Goal: Information Seeking & Learning: Learn about a topic

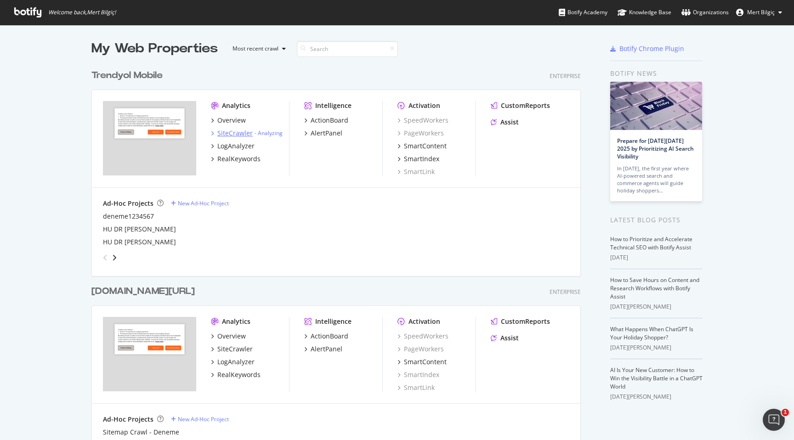
click at [233, 132] on div "SiteCrawler" at bounding box center [234, 133] width 35 height 9
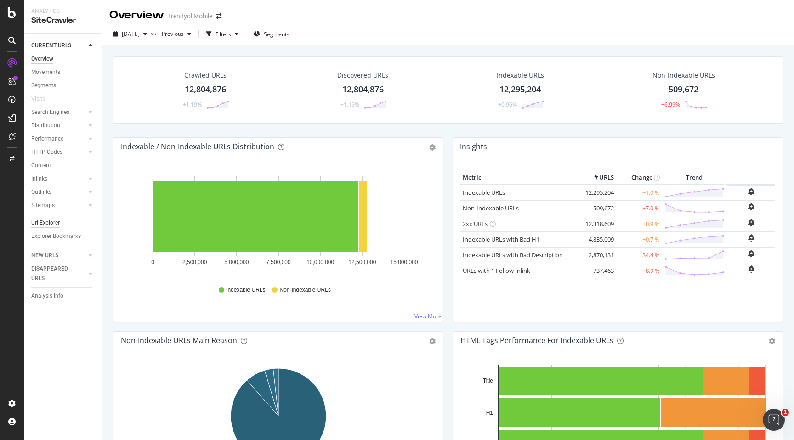
click at [55, 224] on div "Url Explorer" at bounding box center [45, 223] width 28 height 10
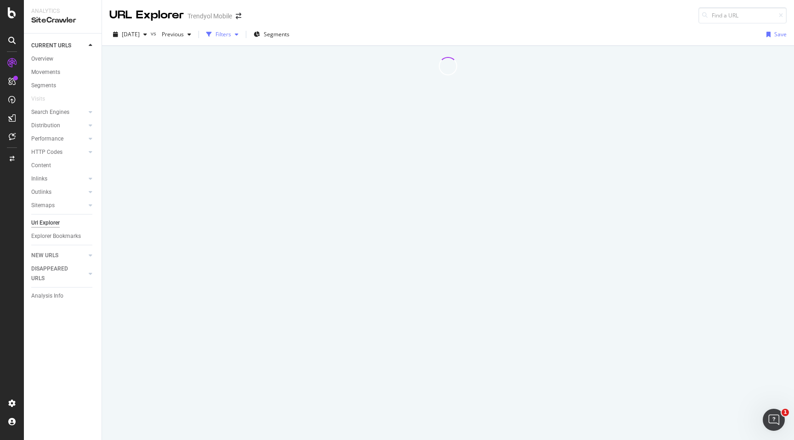
click at [242, 40] on div "Filters" at bounding box center [223, 35] width 40 height 14
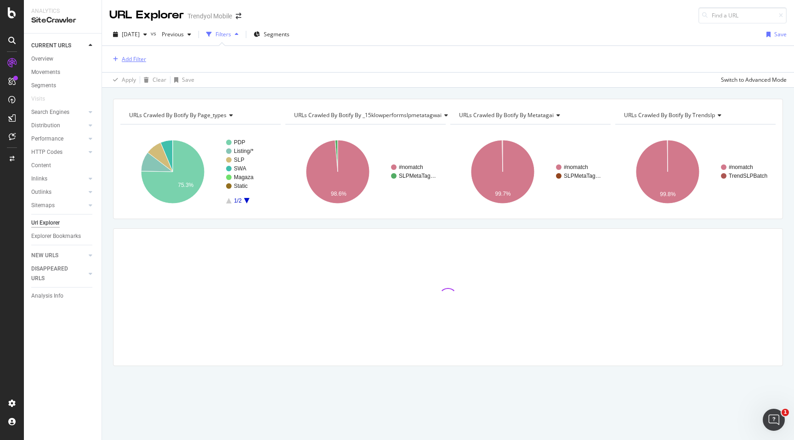
click at [143, 57] on div "Add Filter" at bounding box center [134, 59] width 24 height 8
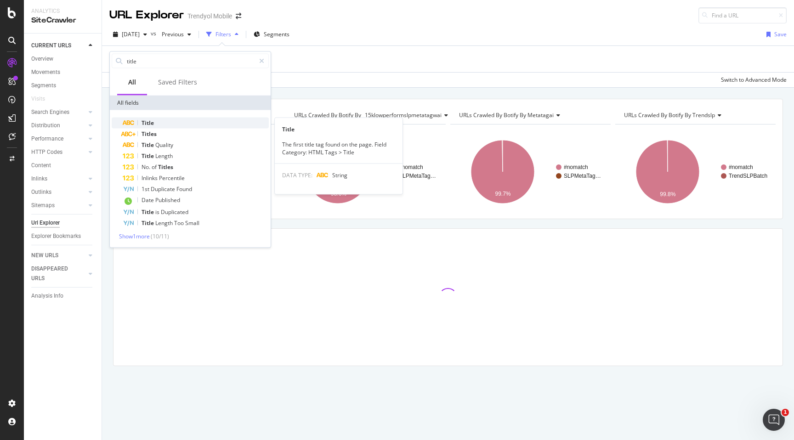
type input "title"
click at [162, 123] on div "Title" at bounding box center [196, 123] width 146 height 11
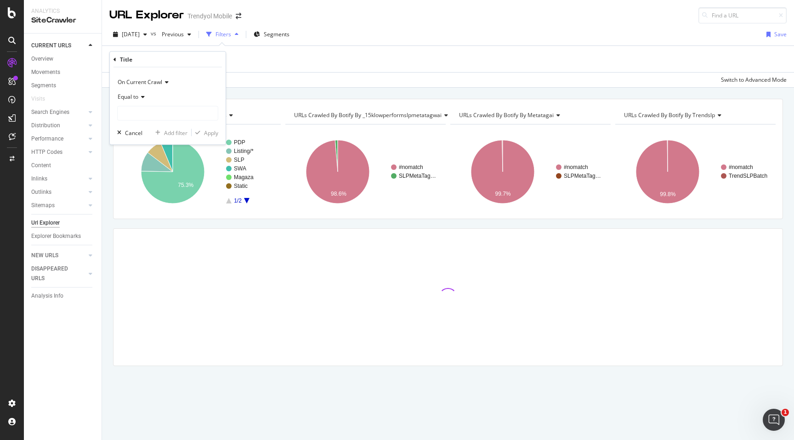
click at [134, 94] on span "Equal to" at bounding box center [128, 97] width 21 height 8
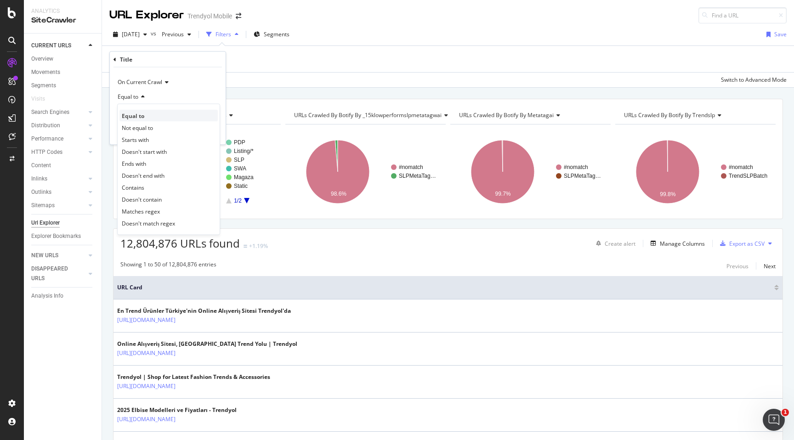
click at [156, 112] on div "Equal to" at bounding box center [169, 116] width 98 height 12
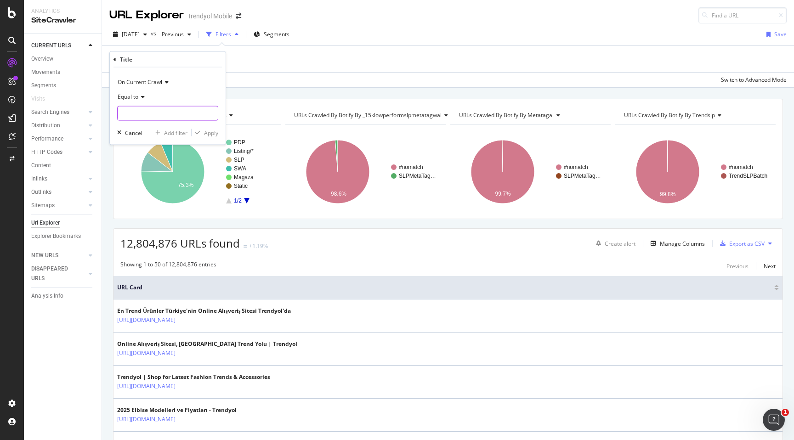
click at [160, 112] on input "text" at bounding box center [168, 113] width 100 height 15
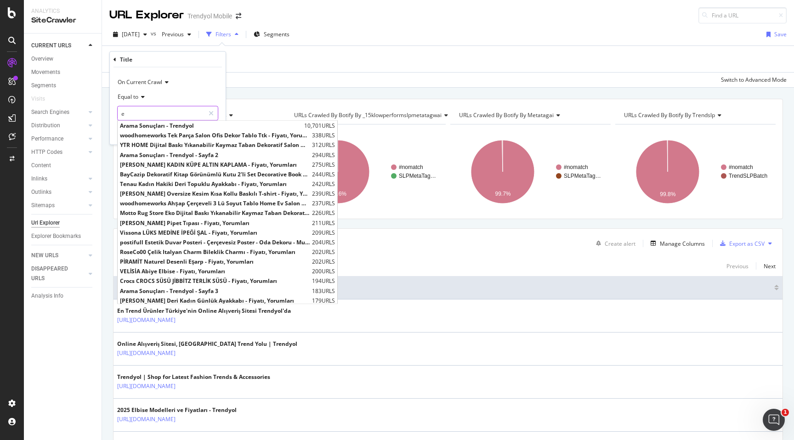
type input "e"
click at [129, 93] on span "Equal to" at bounding box center [128, 97] width 21 height 8
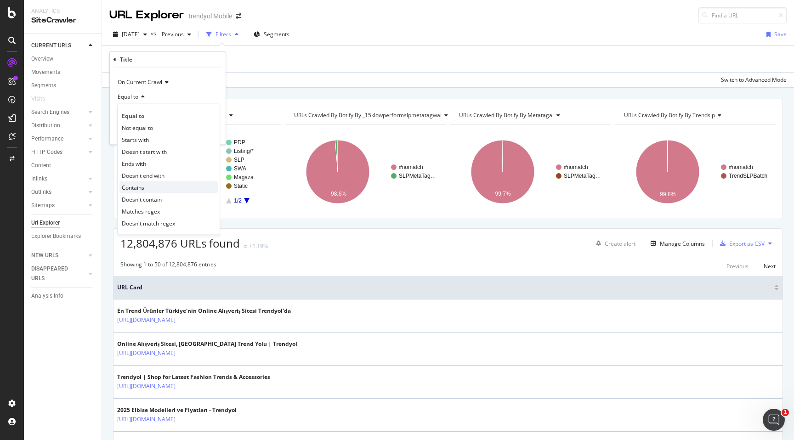
click at [153, 188] on div "Contains" at bounding box center [169, 188] width 98 height 12
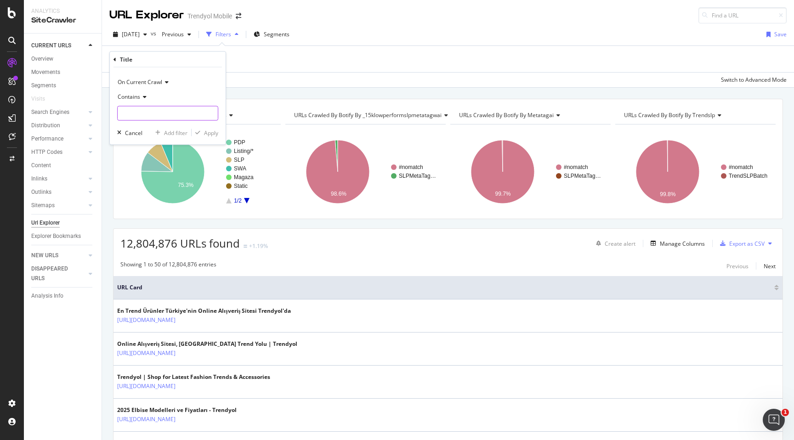
click at [165, 112] on input "text" at bounding box center [168, 113] width 100 height 15
type input "elbise"
click at [217, 130] on div "Apply" at bounding box center [211, 133] width 14 height 8
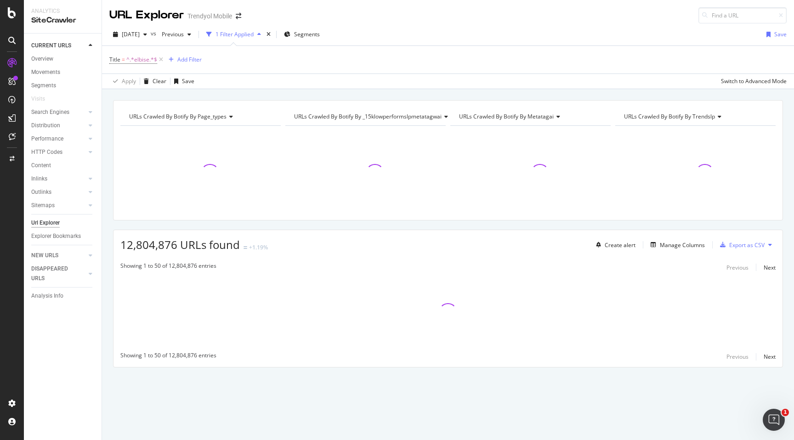
click at [250, 34] on div "1 Filter Applied" at bounding box center [235, 34] width 38 height 8
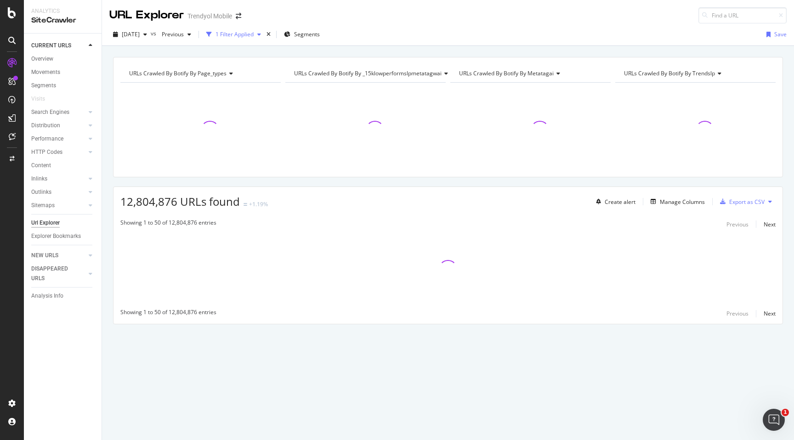
click at [245, 36] on div "1 Filter Applied" at bounding box center [235, 34] width 38 height 8
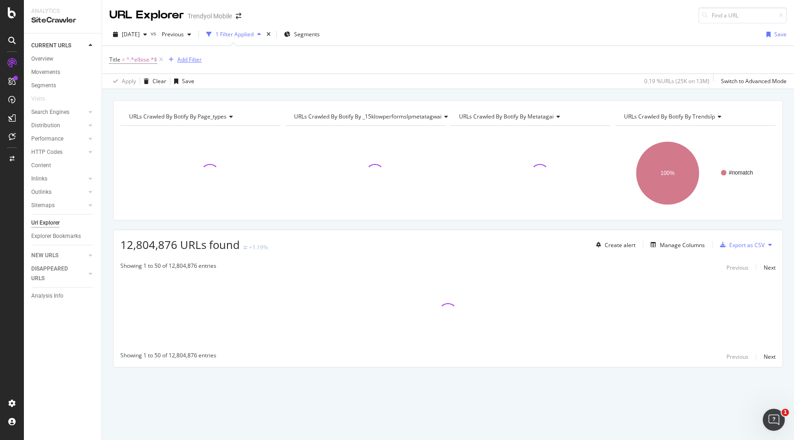
click at [196, 58] on div "Add Filter" at bounding box center [189, 60] width 24 height 8
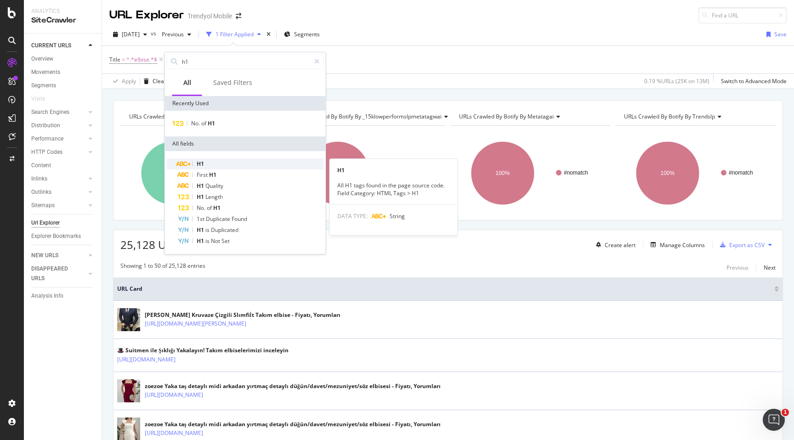
type input "h1"
click at [237, 166] on div "H1" at bounding box center [251, 164] width 146 height 11
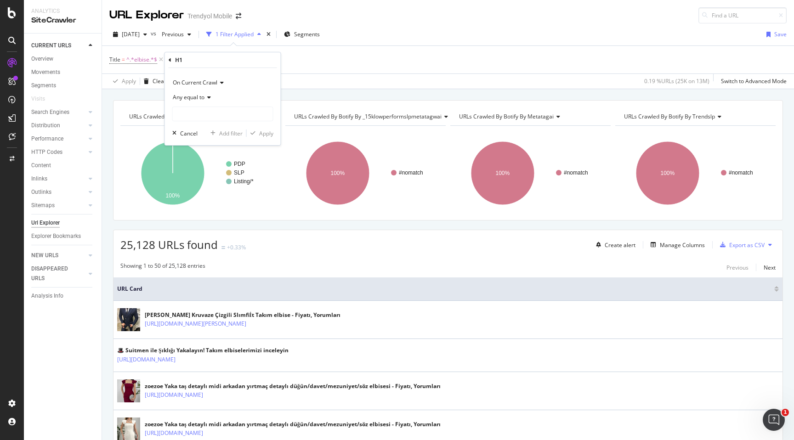
click at [220, 78] on div "On Current Crawl" at bounding box center [222, 82] width 101 height 15
click at [215, 110] on span "On Compared Crawl" at bounding box center [203, 114] width 52 height 8
click at [219, 109] on input "text" at bounding box center [223, 114] width 100 height 15
type input "Kırmızı"
click at [260, 133] on div "Apply" at bounding box center [266, 134] width 14 height 8
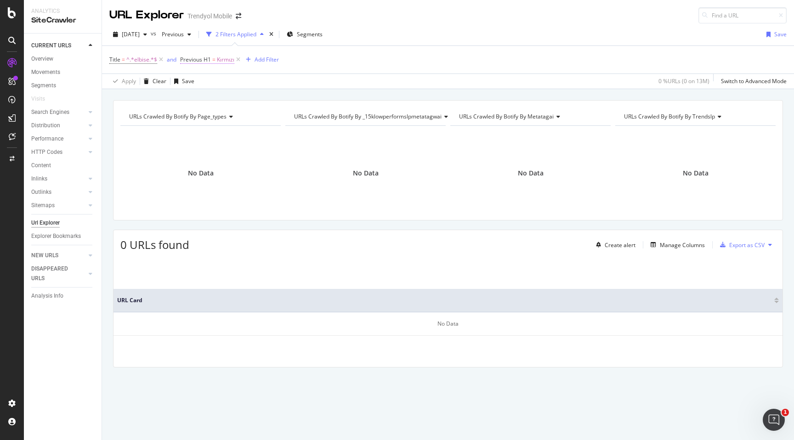
click at [223, 59] on span "Kırmızı" at bounding box center [225, 59] width 17 height 13
click at [214, 113] on input "Kırmızı" at bounding box center [231, 112] width 87 height 15
type input "elbise"
click at [279, 135] on div "Apply" at bounding box center [281, 132] width 14 height 8
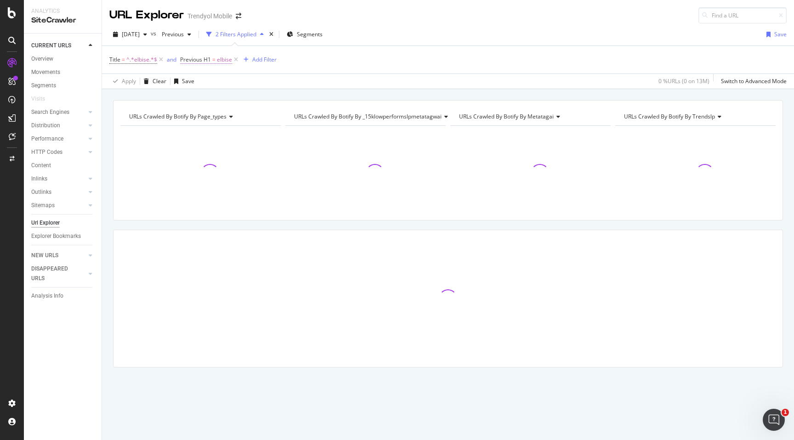
click at [219, 61] on span "elbise" at bounding box center [224, 59] width 15 height 13
click at [213, 96] on span "Any equal to" at bounding box center [204, 96] width 32 height 8
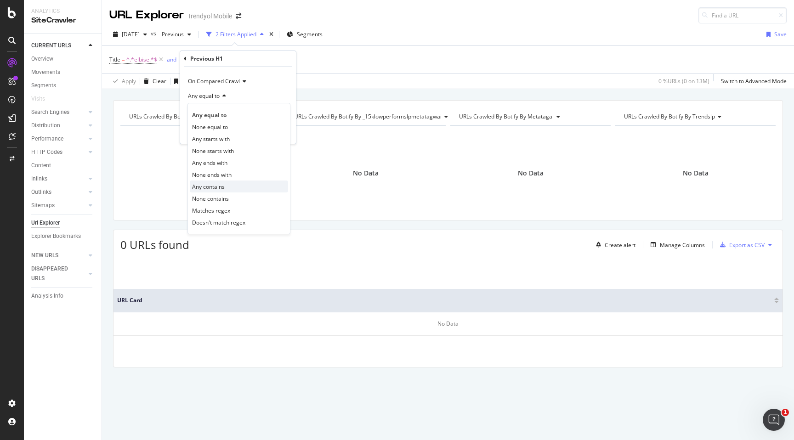
click at [233, 188] on div "Any contains" at bounding box center [239, 187] width 98 height 12
click at [282, 134] on div "Apply" at bounding box center [281, 132] width 14 height 8
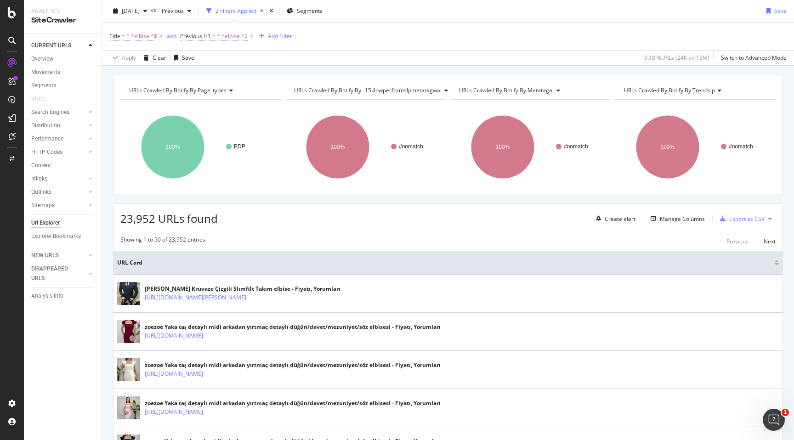
scroll to position [33, 0]
